Goal: Navigation & Orientation: Go to known website

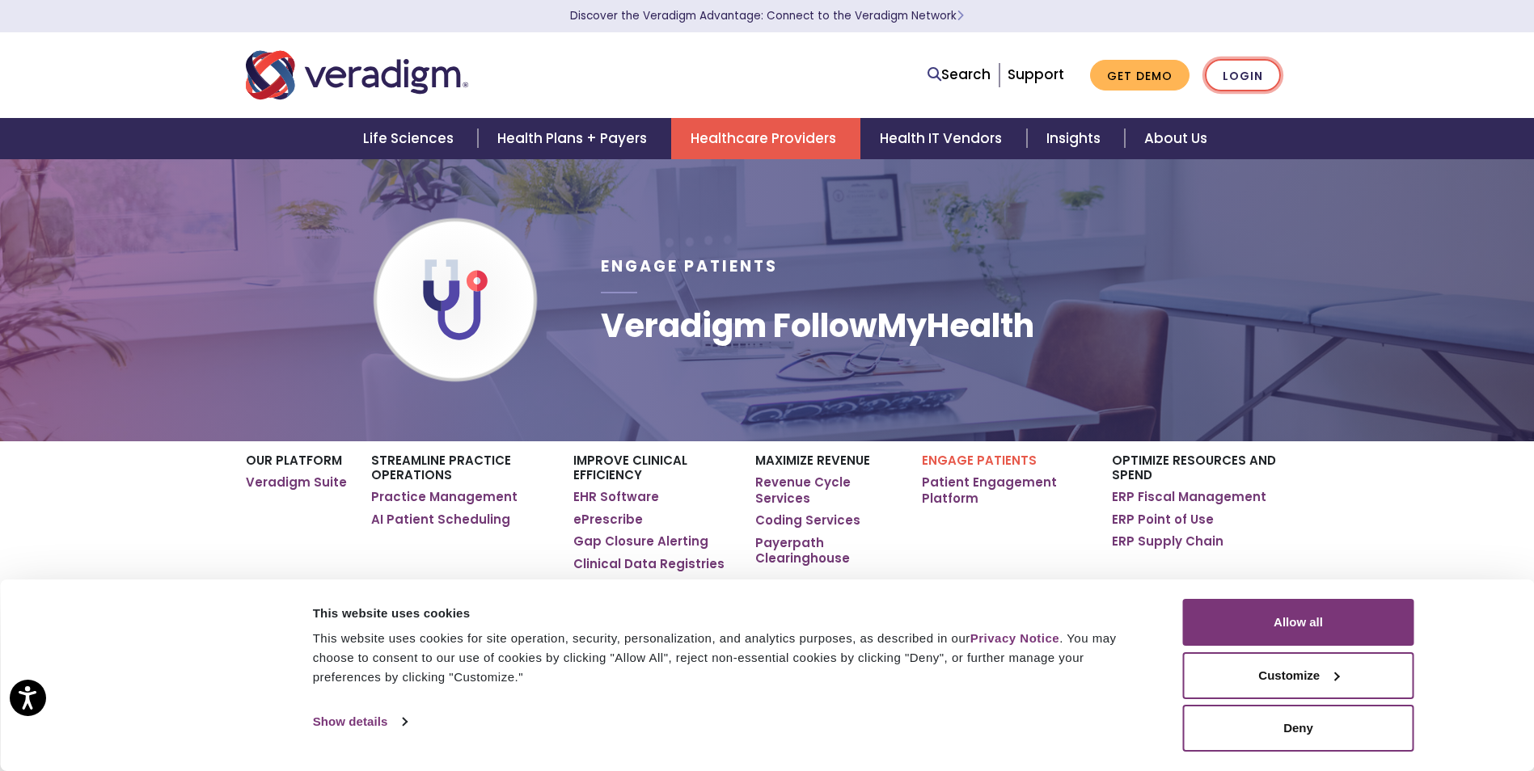
click at [1248, 74] on link "Login" at bounding box center [1243, 75] width 76 height 33
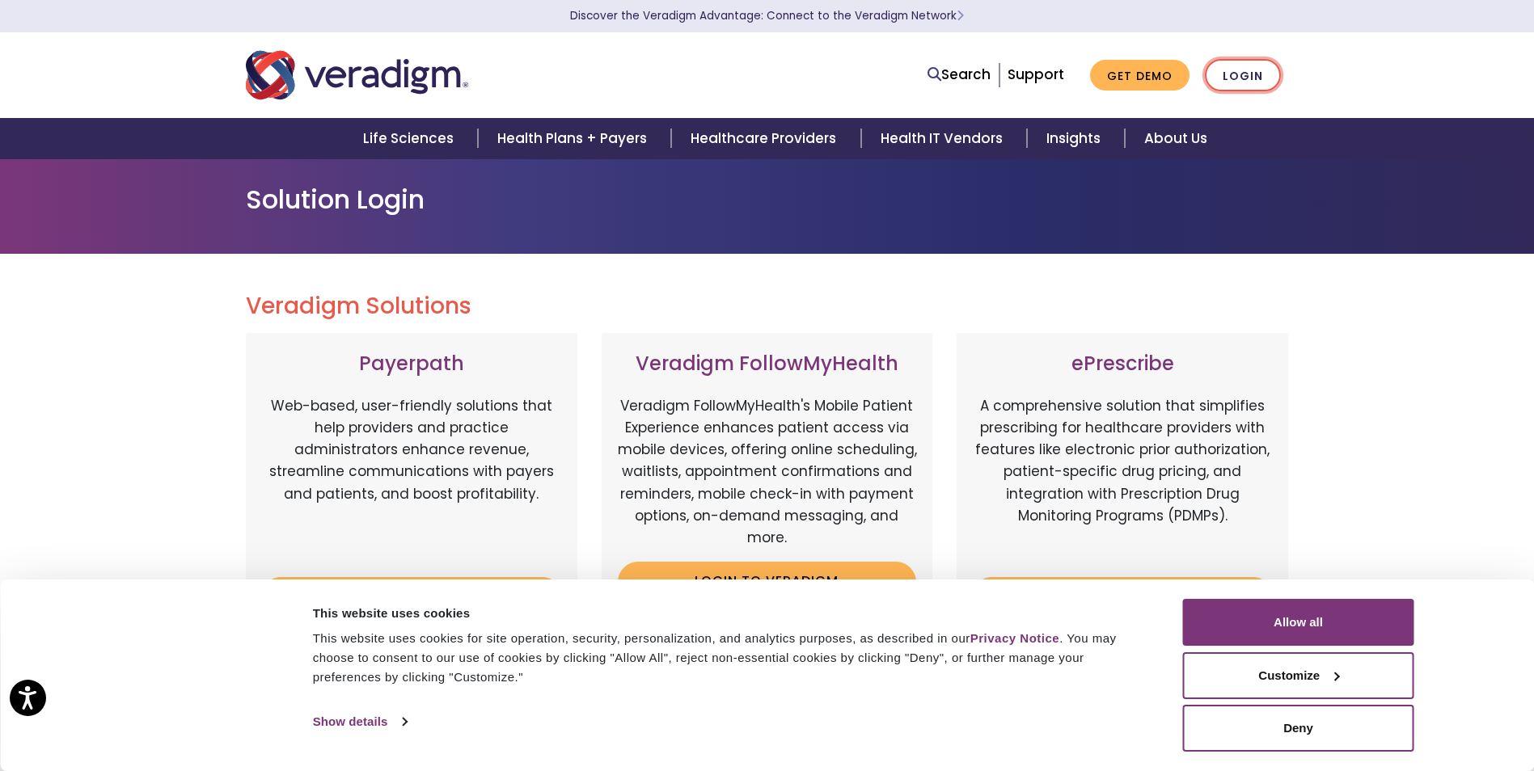
click at [1255, 77] on link "Login" at bounding box center [1243, 75] width 76 height 33
